Goal: Task Accomplishment & Management: Use online tool/utility

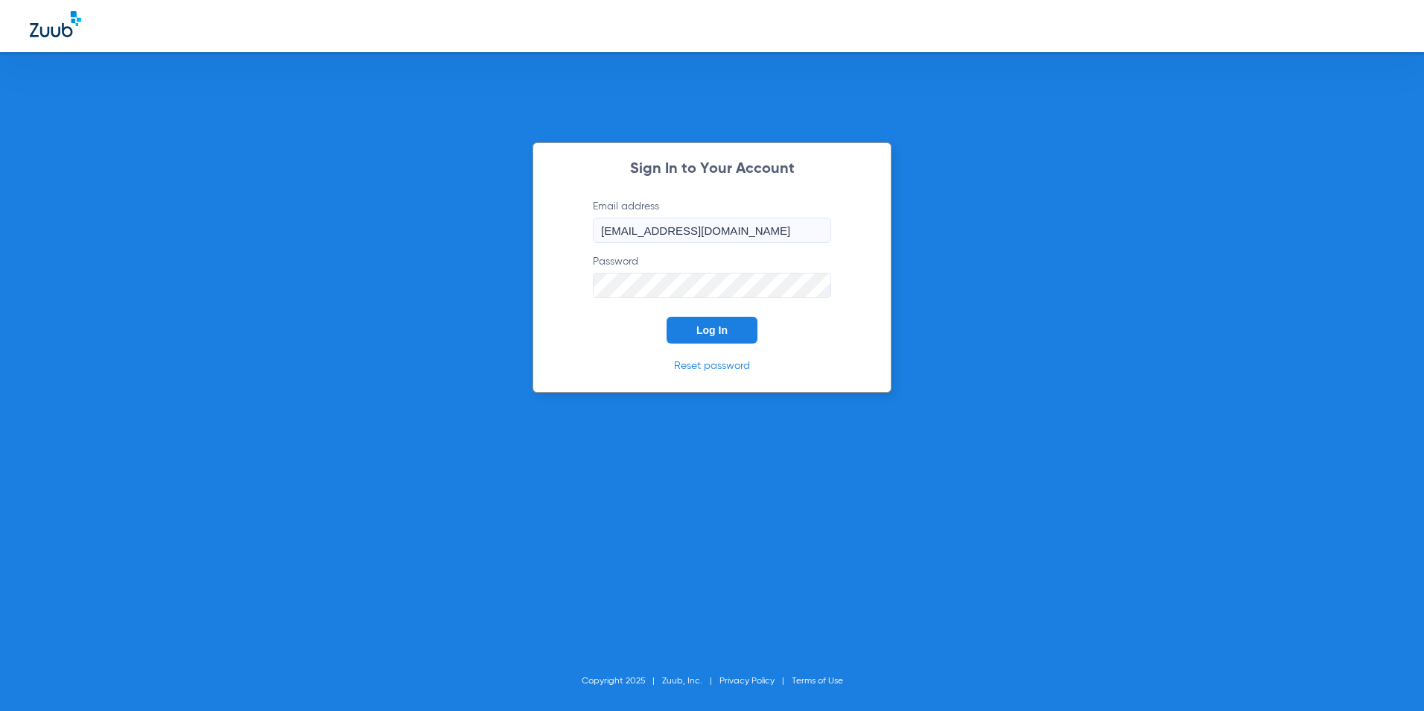
click at [743, 345] on div "Sign In to Your Account Email address [EMAIL_ADDRESS][DOMAIN_NAME] Password Log…" at bounding box center [712, 267] width 359 height 250
click at [740, 338] on button "Log In" at bounding box center [712, 330] width 91 height 27
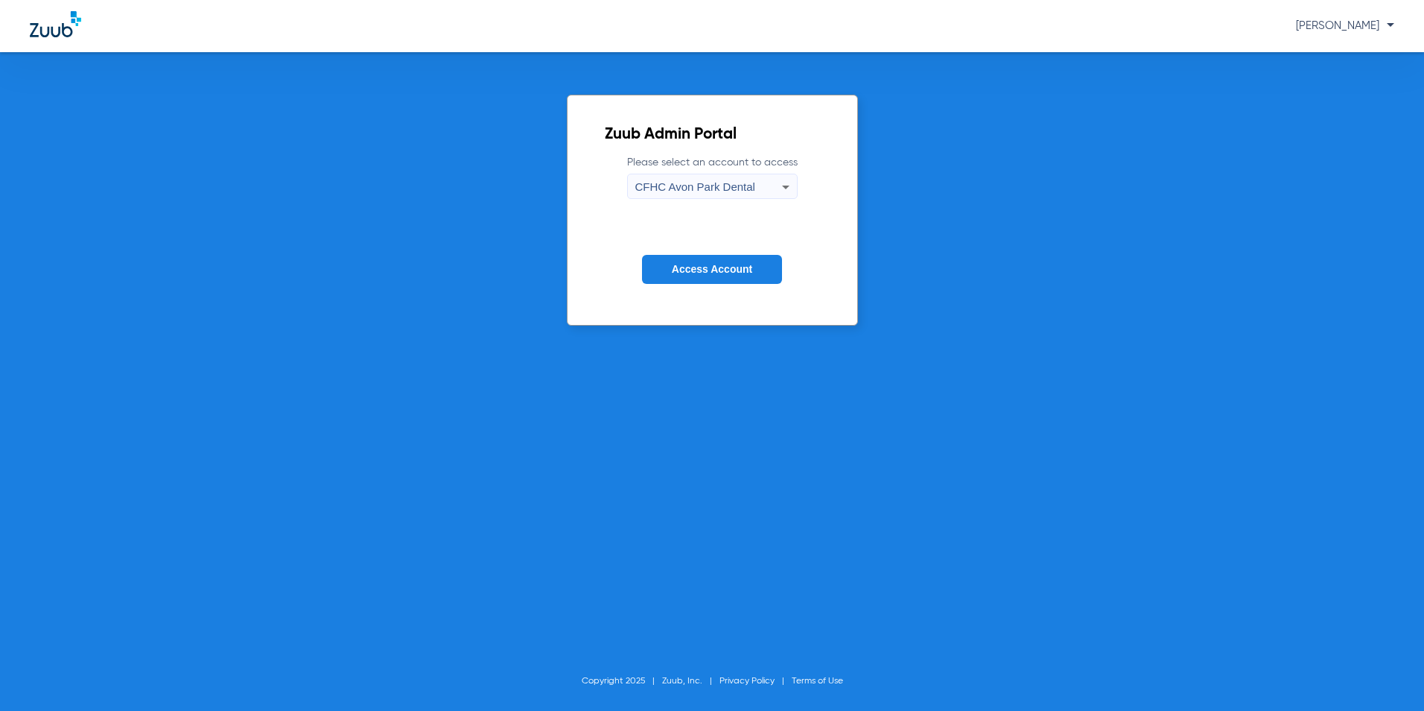
click at [706, 188] on span "CFHC Avon Park Dental" at bounding box center [695, 186] width 120 height 13
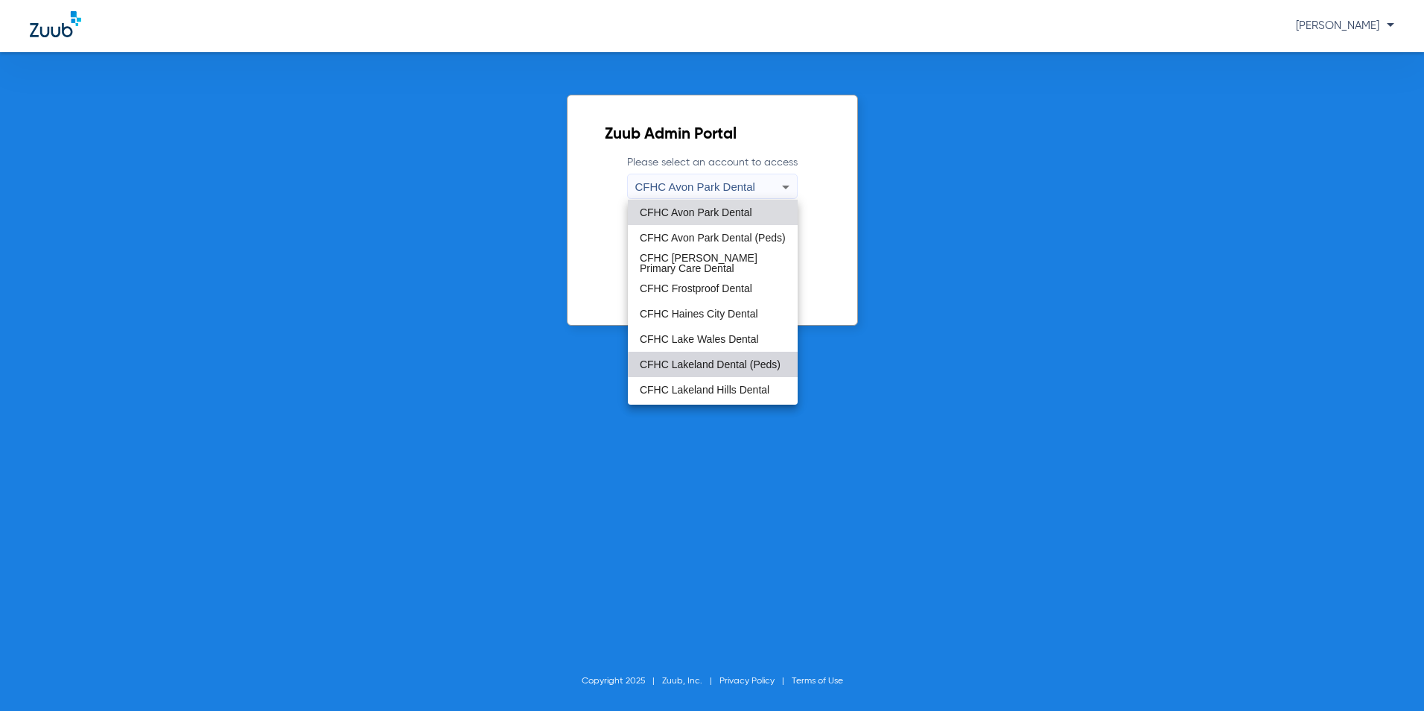
click at [714, 365] on span "CFHC Lakeland Dental (Peds)" at bounding box center [710, 364] width 141 height 10
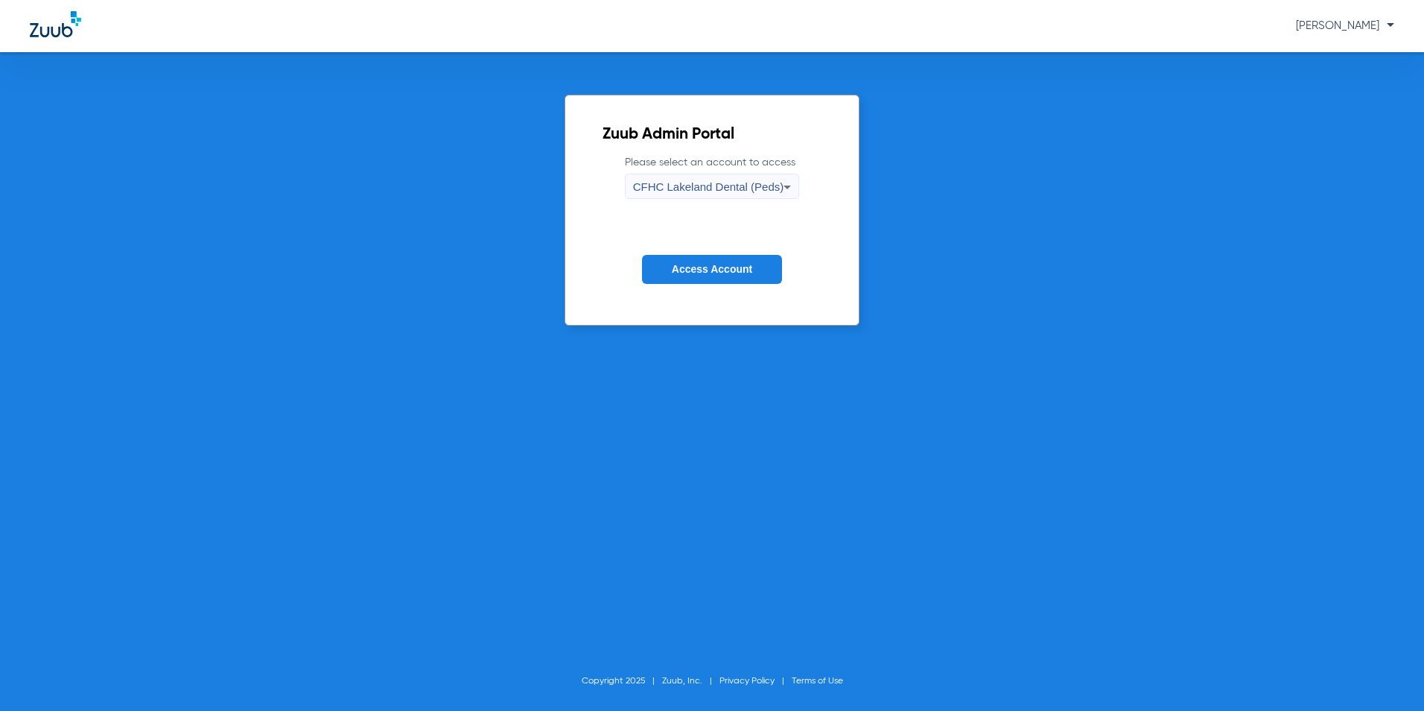
click at [725, 267] on span "Access Account" at bounding box center [712, 269] width 80 height 12
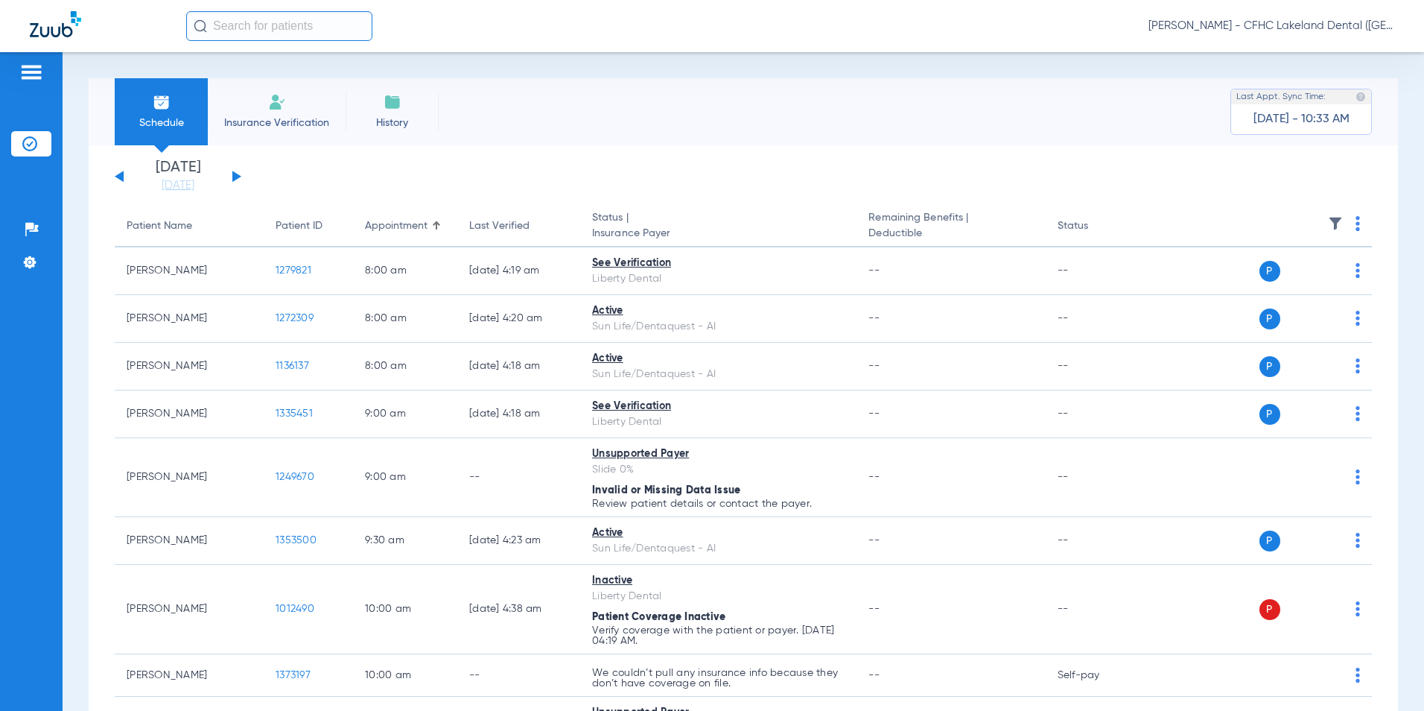
click at [237, 171] on div "[DATE] [DATE] [DATE] [DATE] [DATE] [DATE] [DATE] [DATE] [DATE] [DATE] [DATE] [D…" at bounding box center [178, 176] width 127 height 33
click at [238, 174] on div "[DATE] [DATE] [DATE] [DATE] [DATE] [DATE] [DATE] [DATE] [DATE] [DATE] [DATE] [D…" at bounding box center [178, 176] width 127 height 33
click at [236, 177] on button at bounding box center [236, 176] width 9 height 11
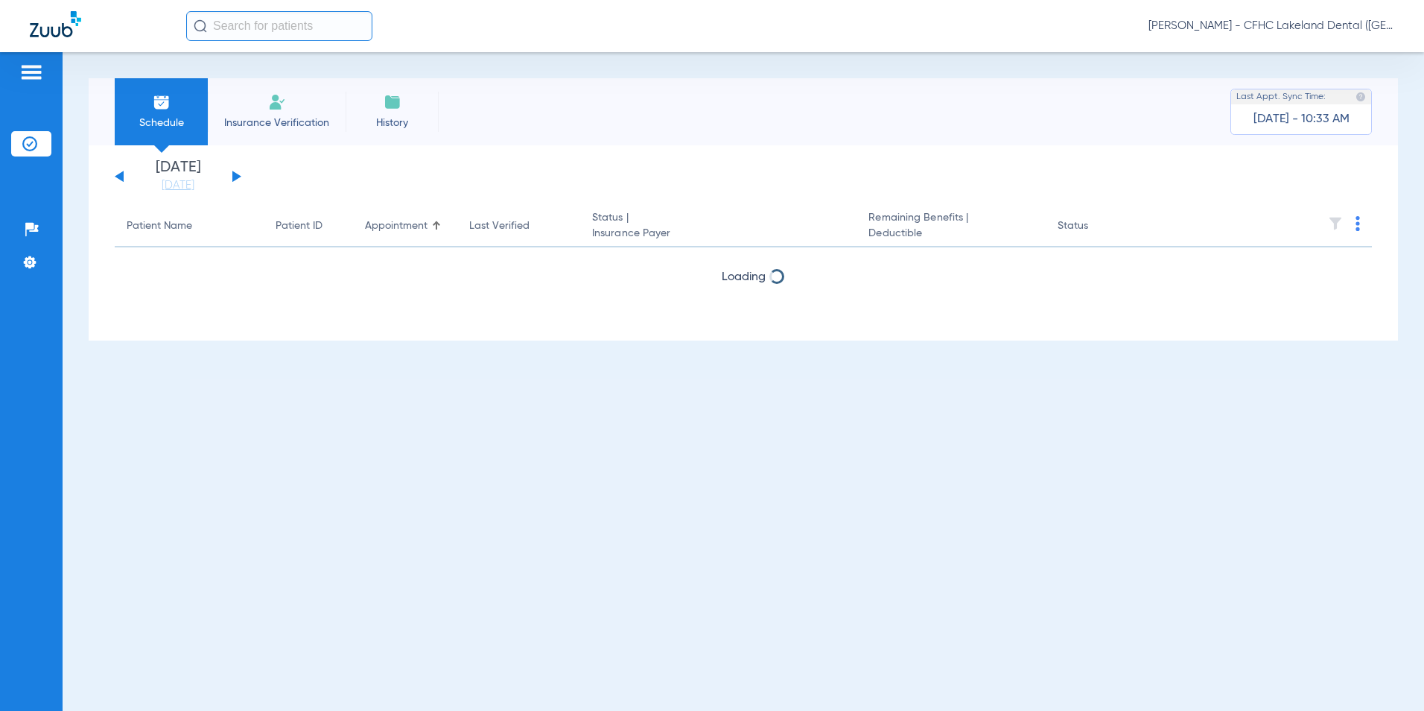
click at [236, 177] on button at bounding box center [236, 176] width 9 height 11
click at [236, 178] on button at bounding box center [236, 176] width 9 height 11
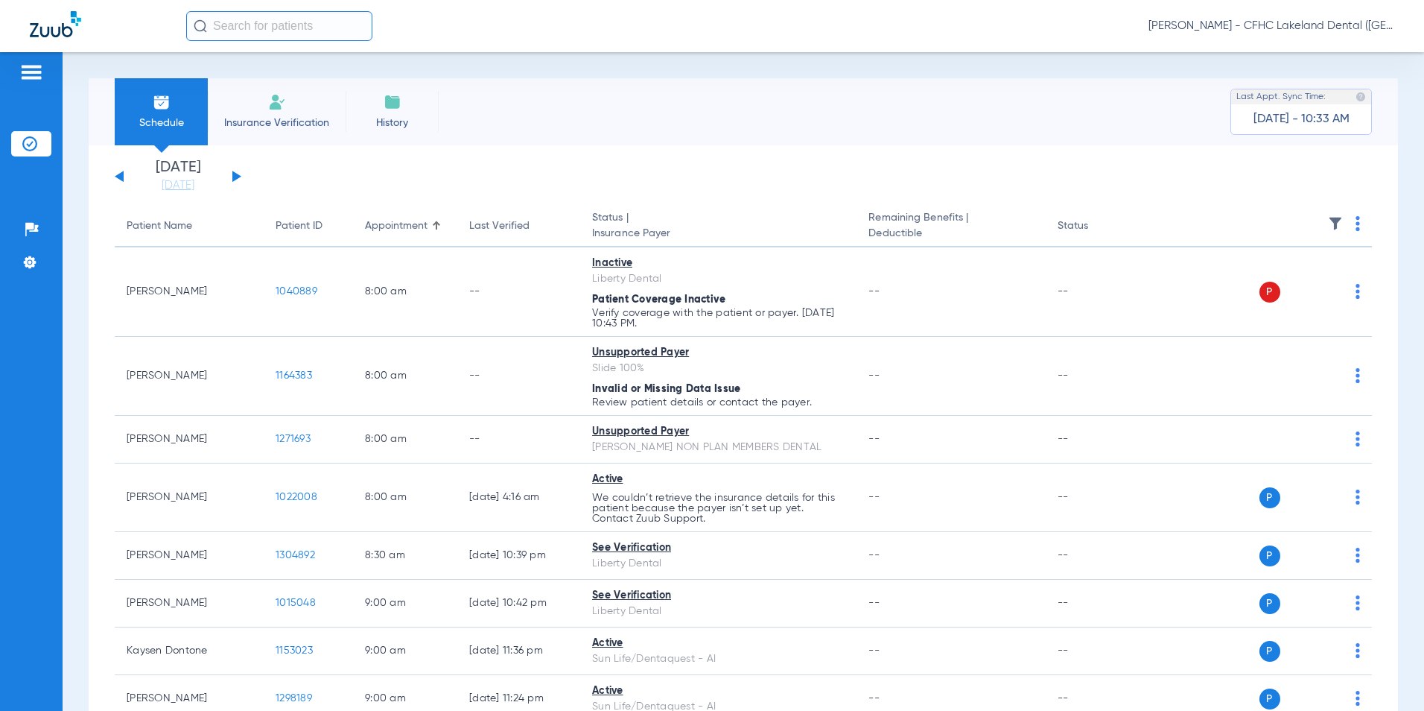
click at [1356, 222] on img at bounding box center [1358, 223] width 4 height 15
click at [1269, 289] on button "Verify All" at bounding box center [1291, 282] width 113 height 30
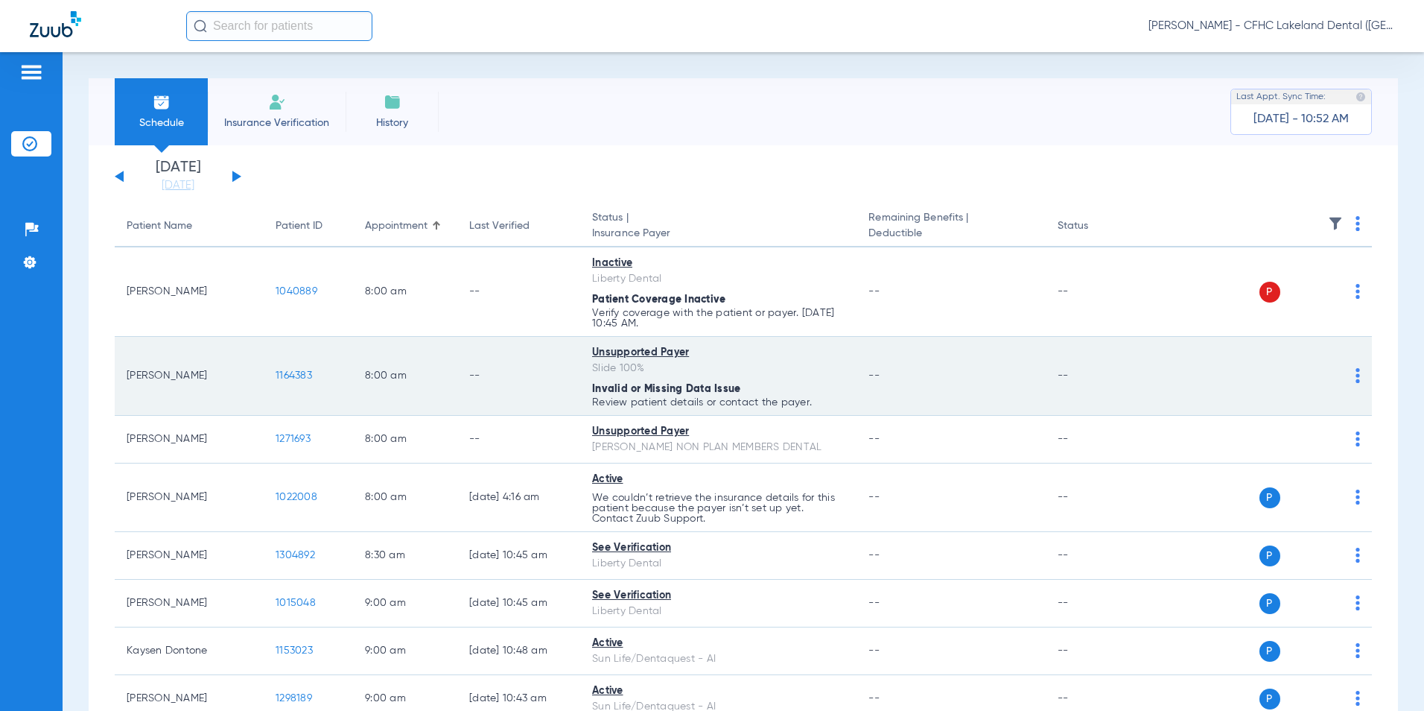
scroll to position [74, 0]
